Goal: Task Accomplishment & Management: Use online tool/utility

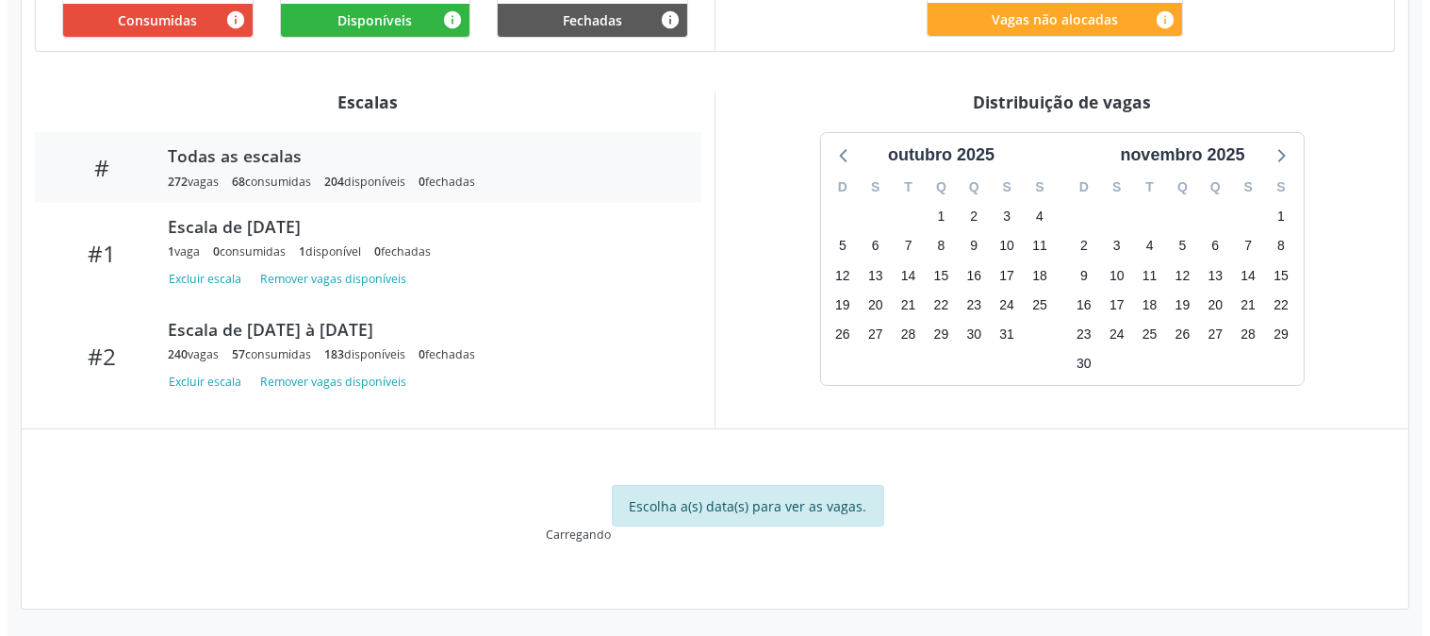
scroll to position [141, 0]
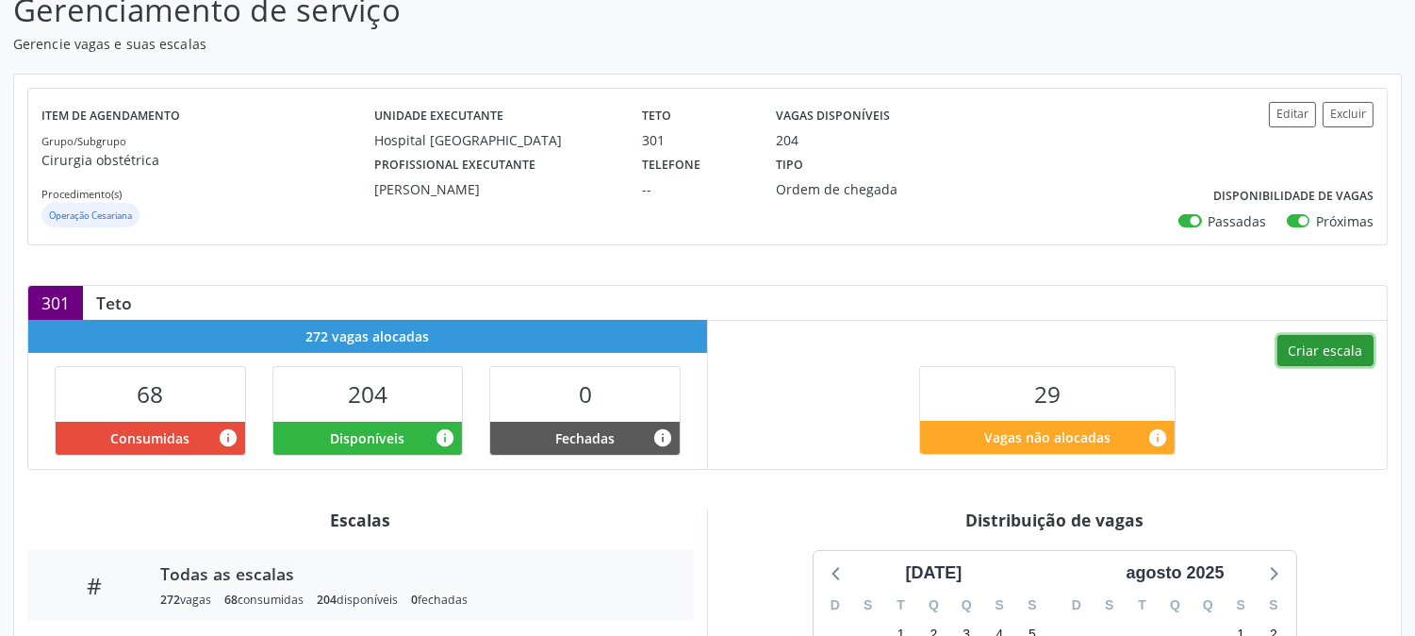
click at [1328, 347] on button "Criar escala" at bounding box center [1326, 351] width 96 height 32
select select "9"
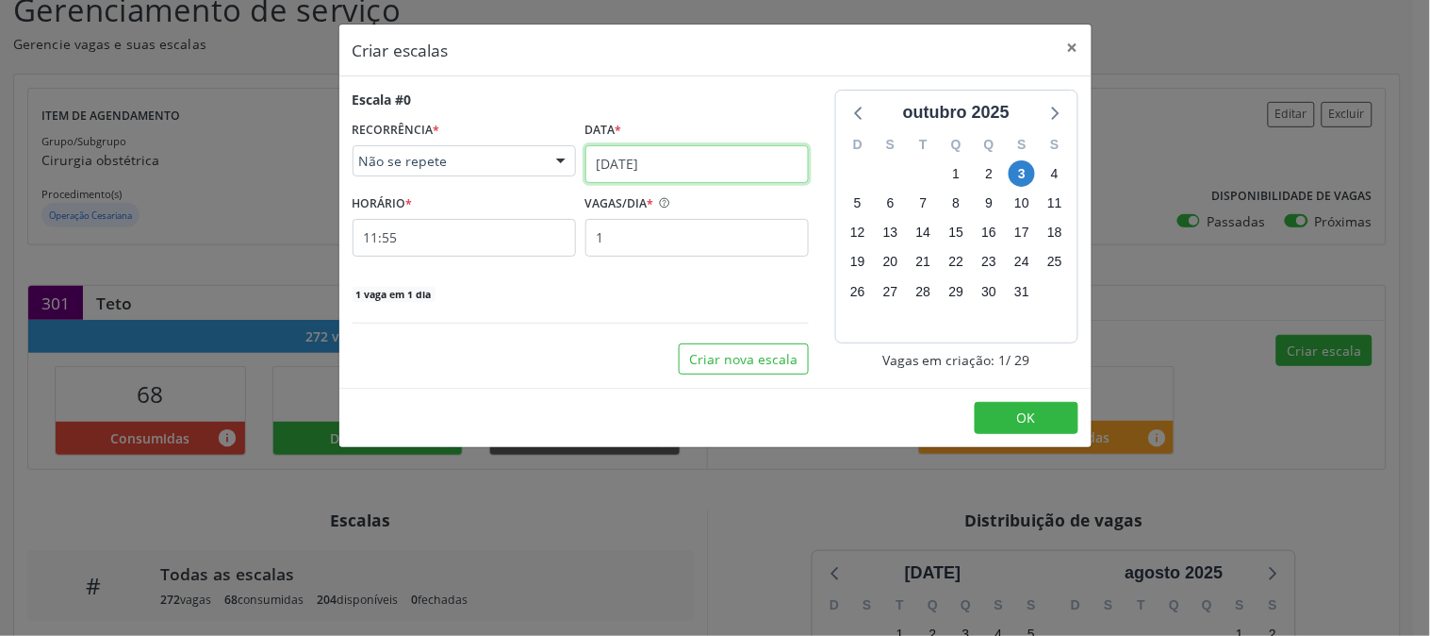
click at [720, 164] on input "[DATE]" at bounding box center [697, 164] width 223 height 38
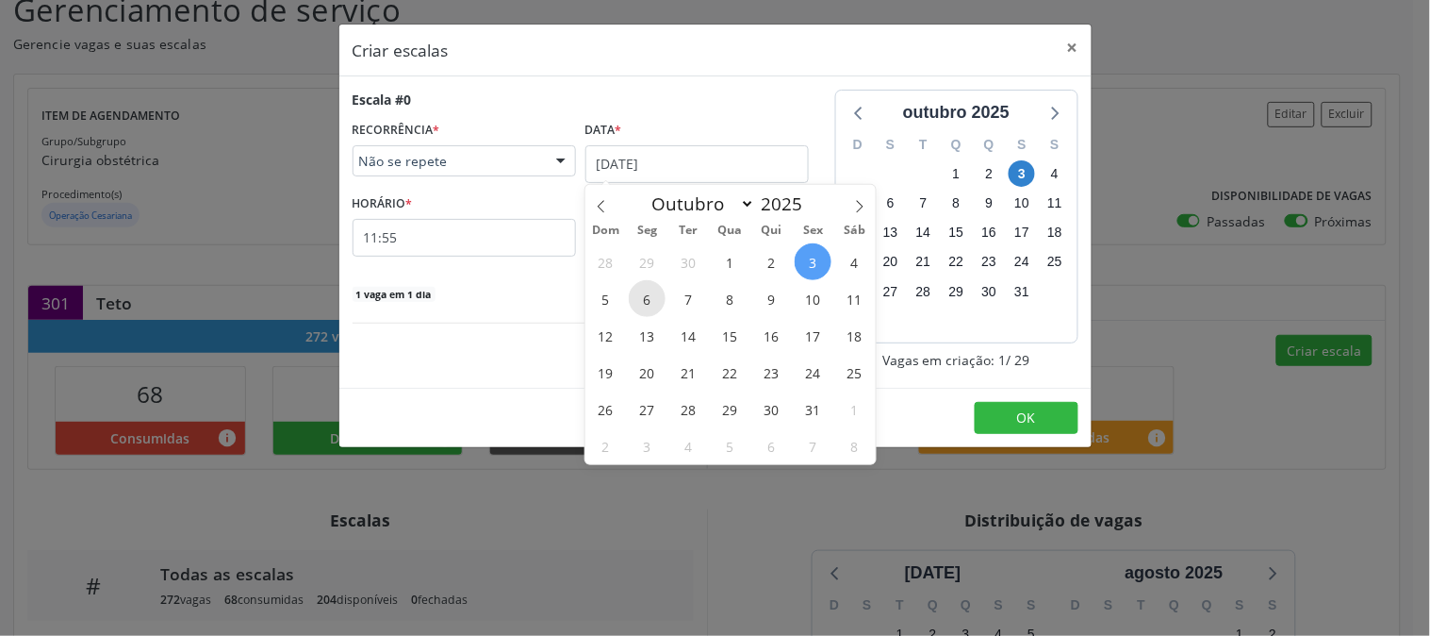
click at [653, 295] on span "6" at bounding box center [647, 298] width 37 height 37
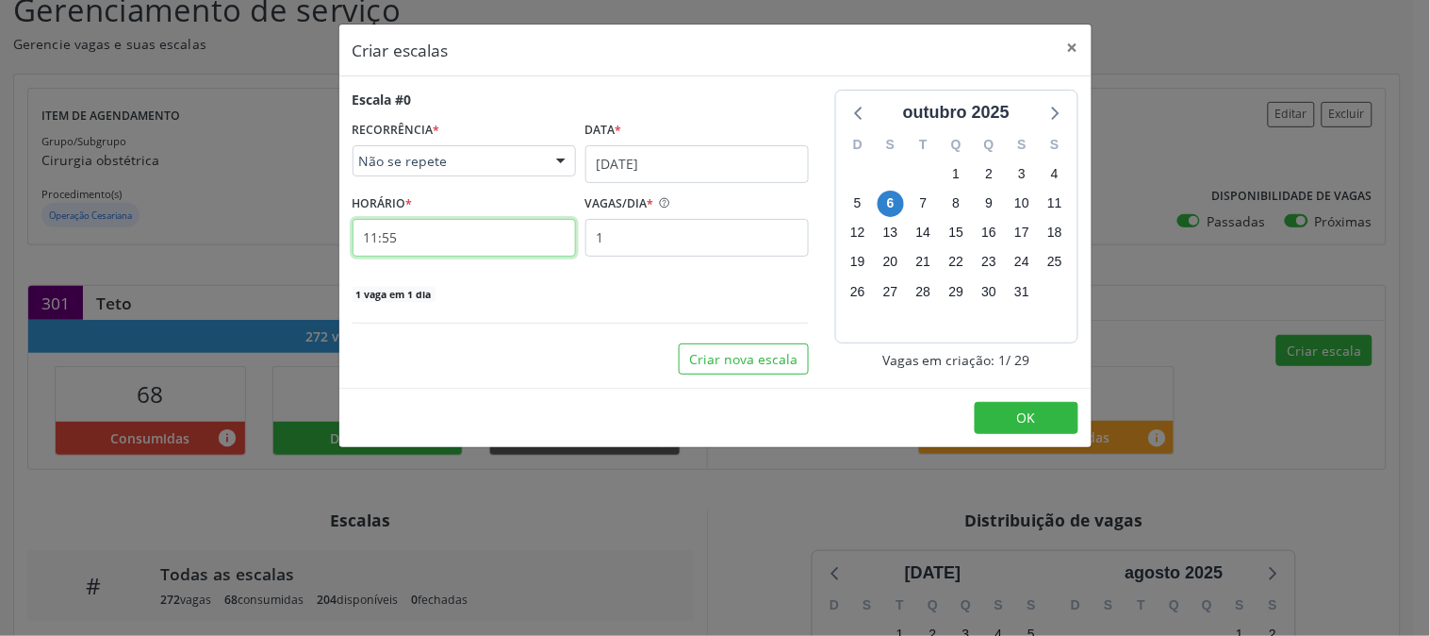
click at [519, 242] on input "11:55" at bounding box center [464, 238] width 223 height 38
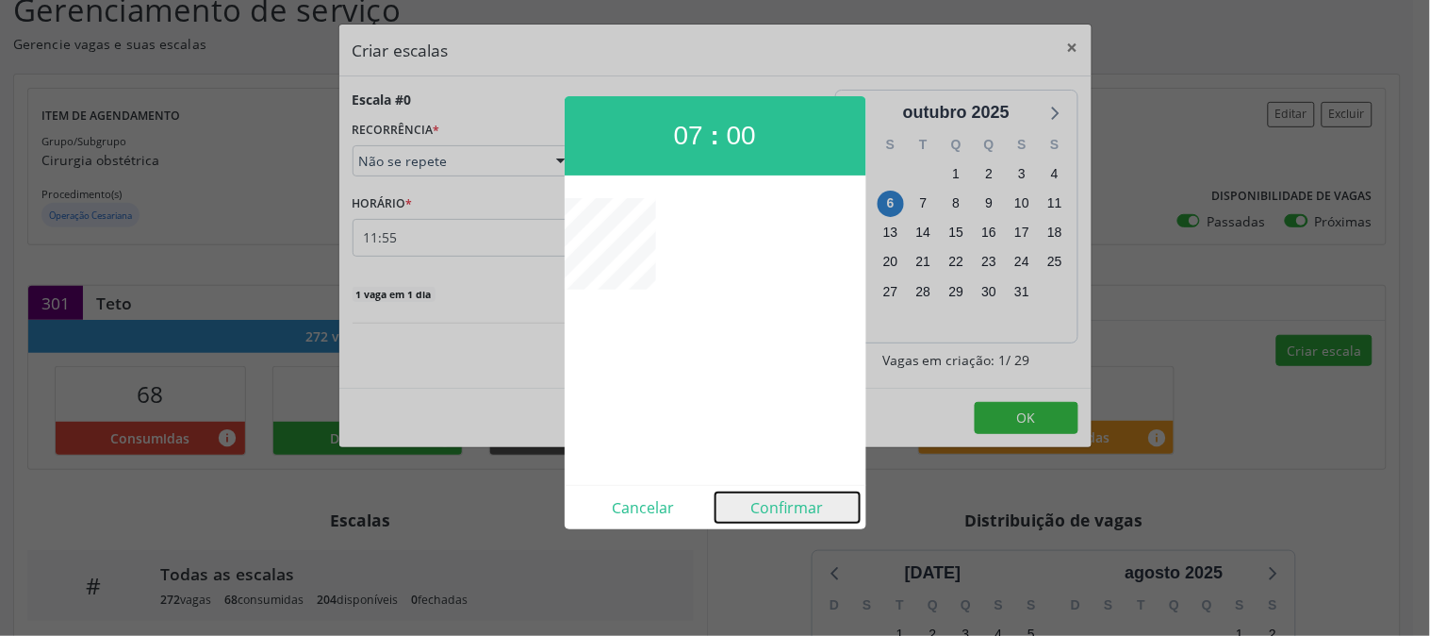
click at [758, 500] on button "Confirmar" at bounding box center [788, 507] width 144 height 30
type input "07:00"
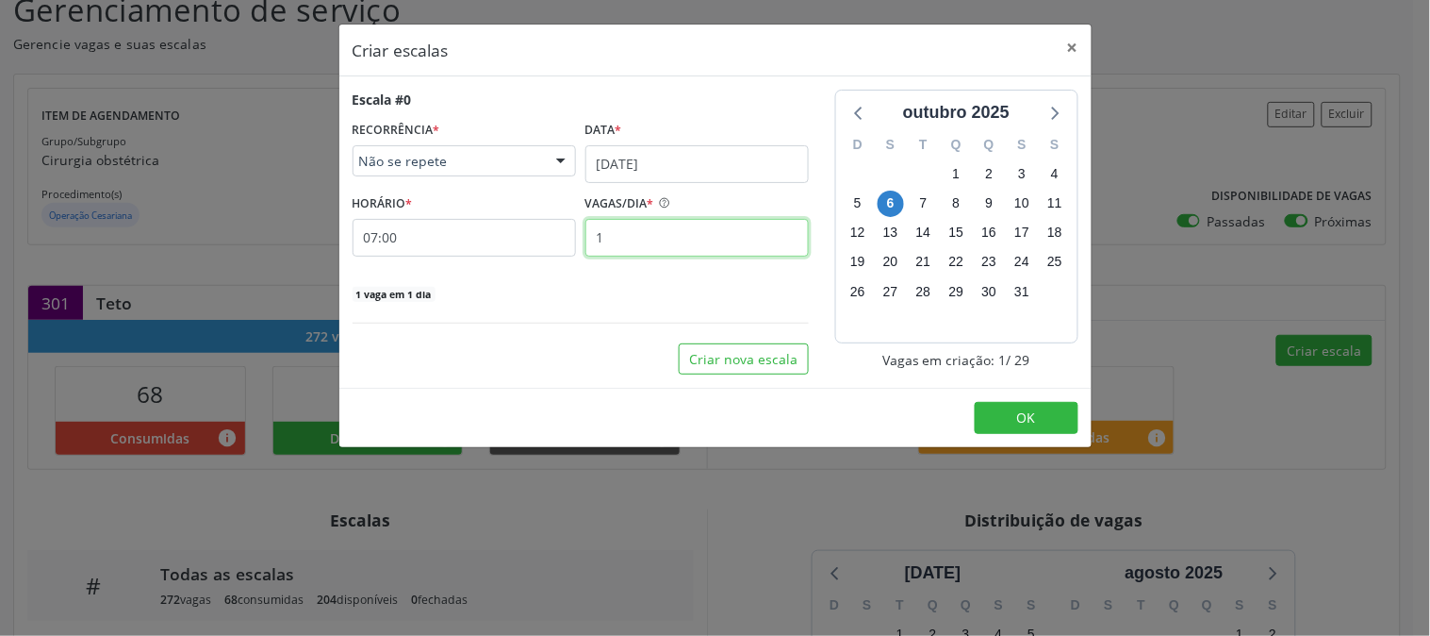
click at [660, 239] on input "1" at bounding box center [697, 238] width 223 height 38
type input "10"
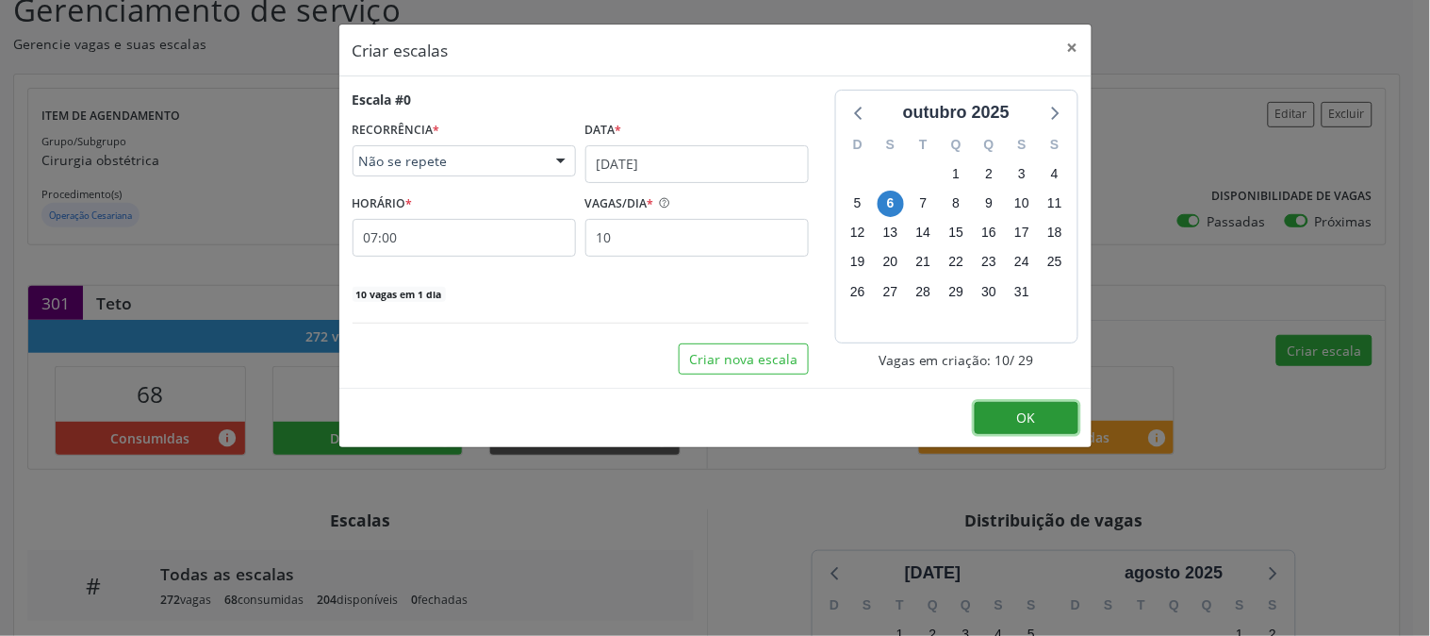
click at [1016, 410] on button "OK" at bounding box center [1027, 418] width 104 height 32
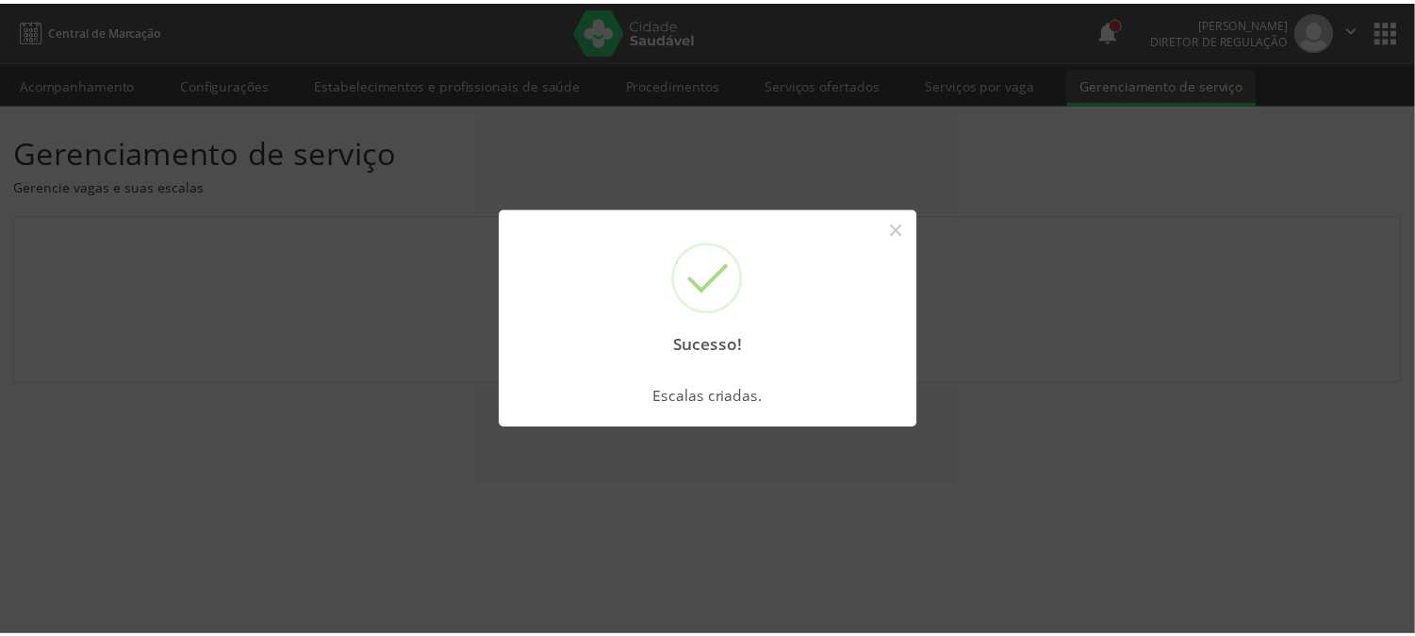
scroll to position [0, 0]
